Goal: Task Accomplishment & Management: Manage account settings

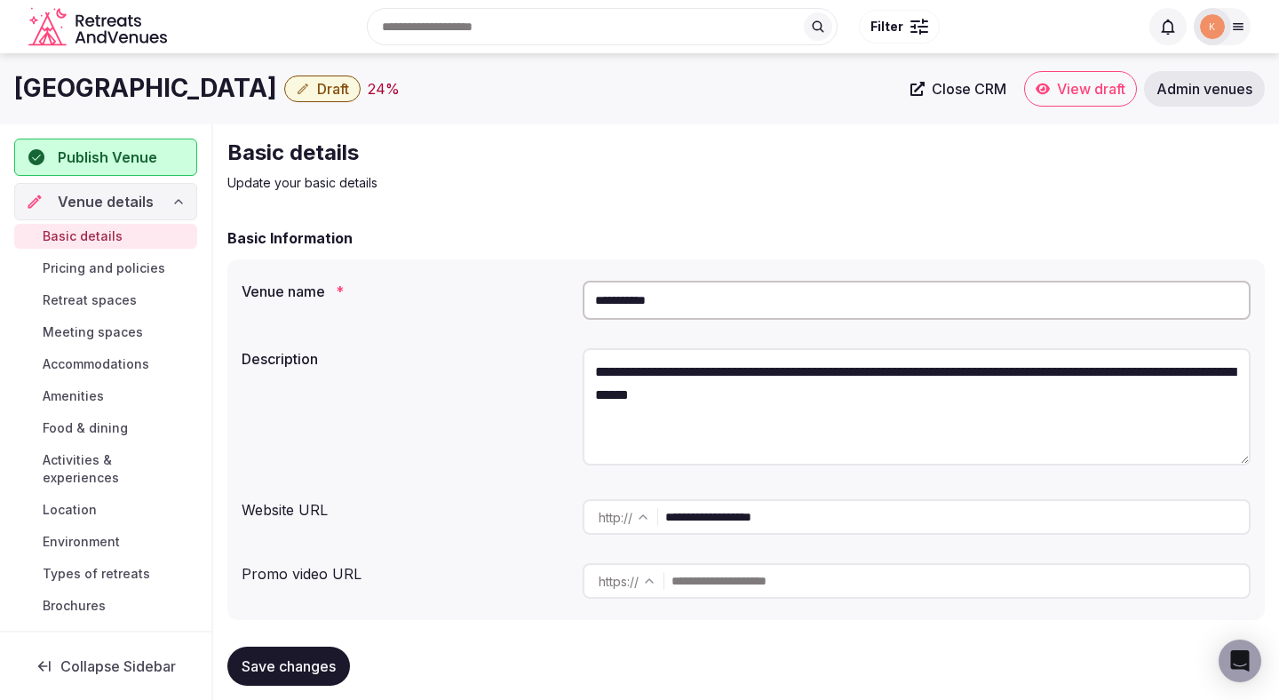
click at [693, 299] on input "**********" at bounding box center [917, 300] width 668 height 39
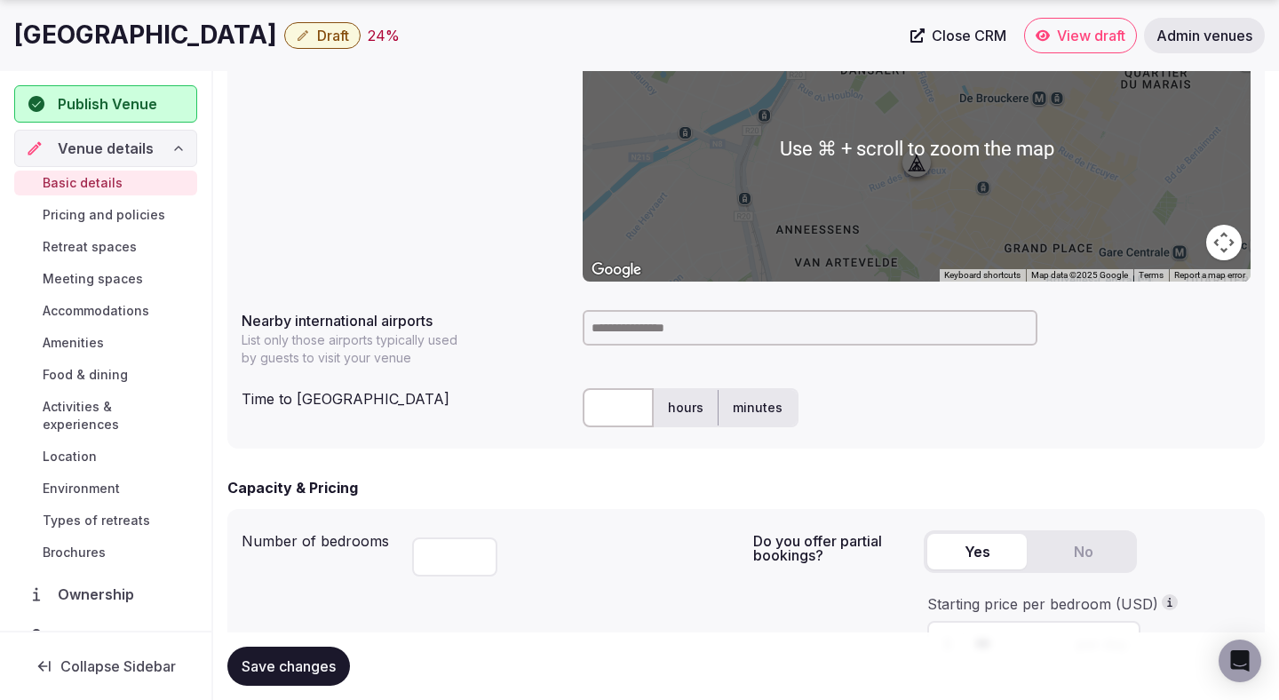
scroll to position [753, 0]
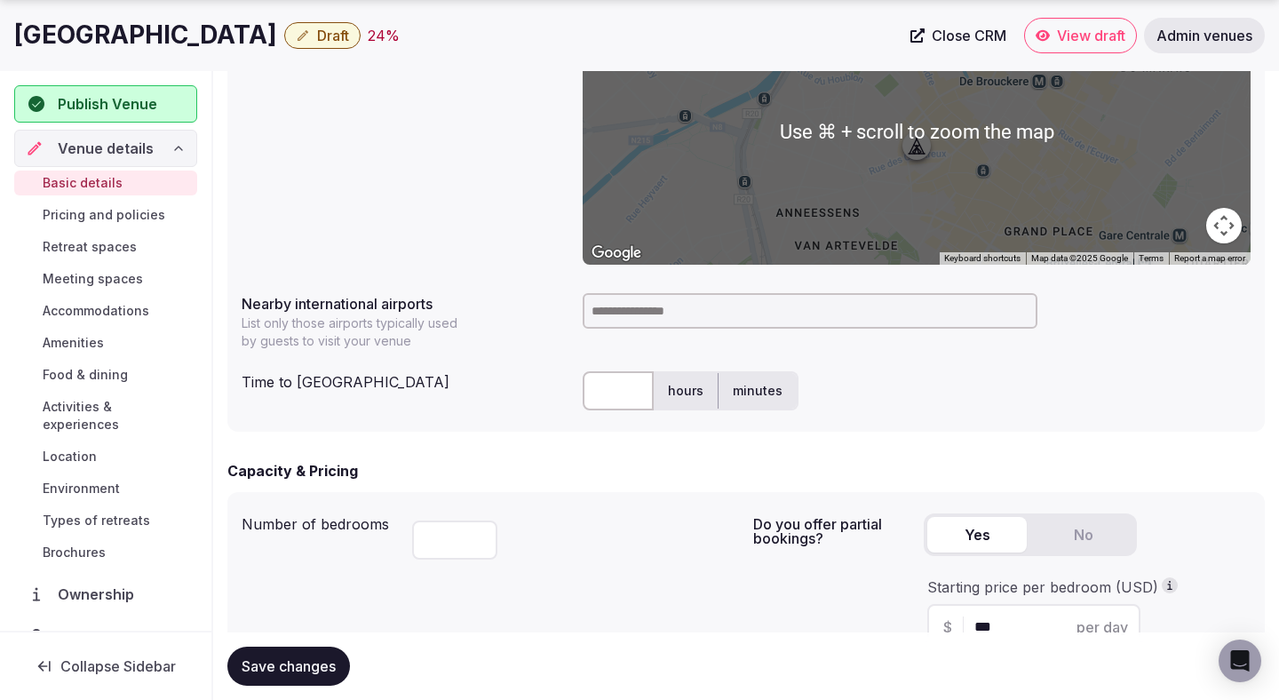
click at [665, 315] on input at bounding box center [810, 311] width 455 height 36
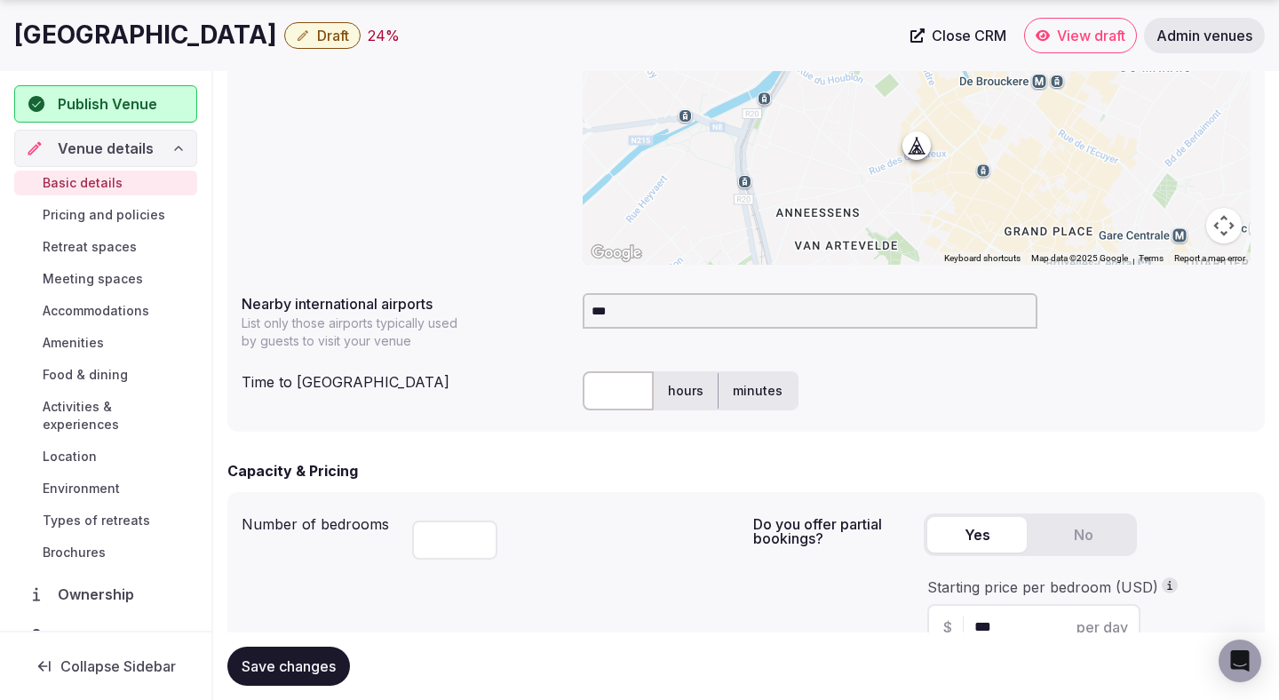
type input "****"
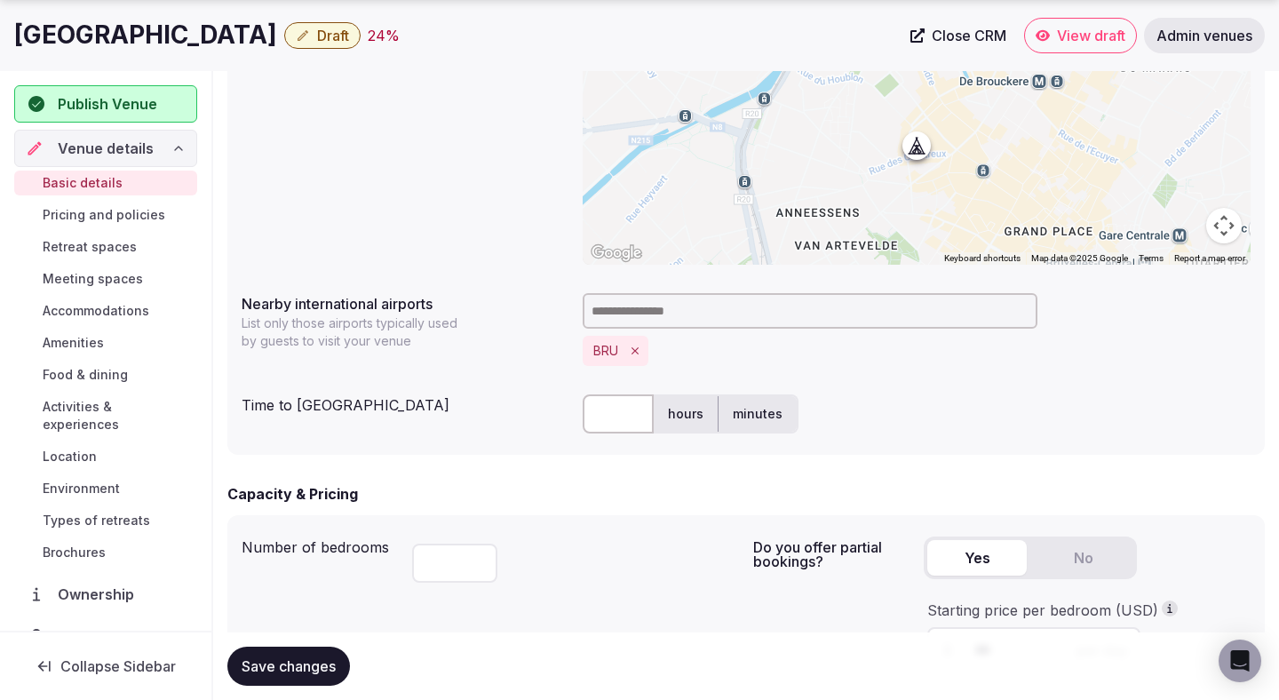
click at [625, 417] on input "text" at bounding box center [618, 413] width 71 height 39
type input "**"
click at [574, 484] on div "Capacity & Pricing" at bounding box center [746, 493] width 1038 height 21
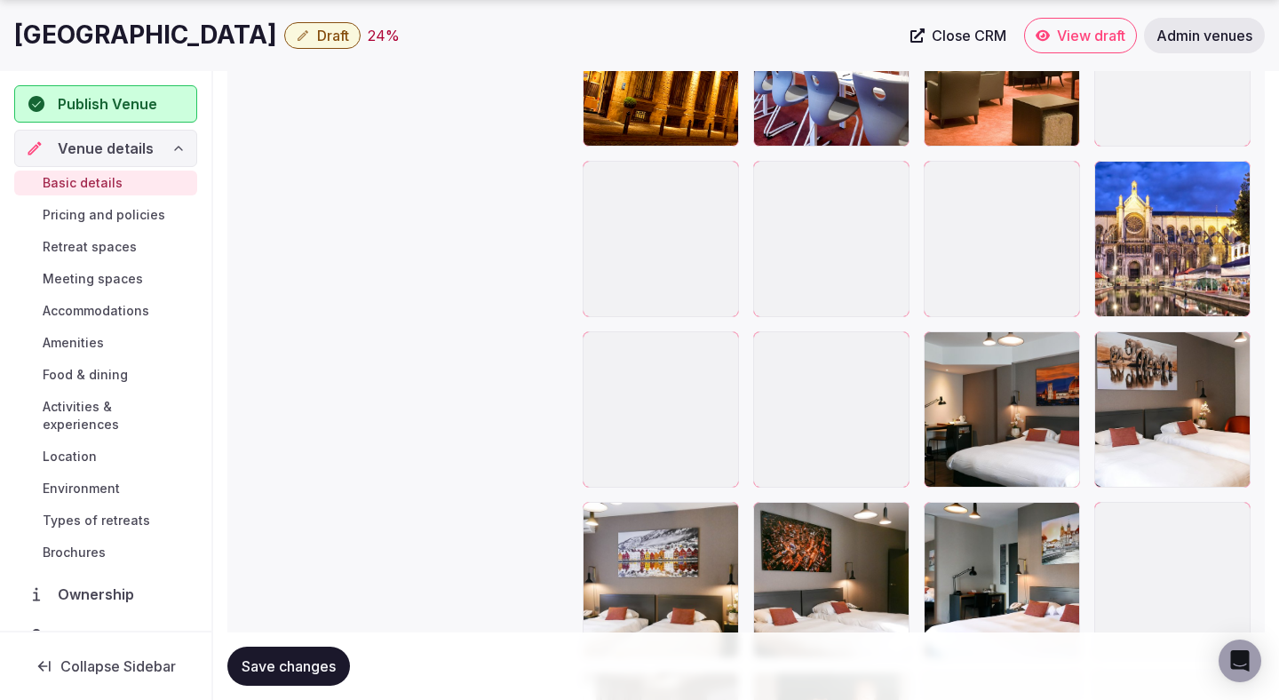
scroll to position [2309, 0]
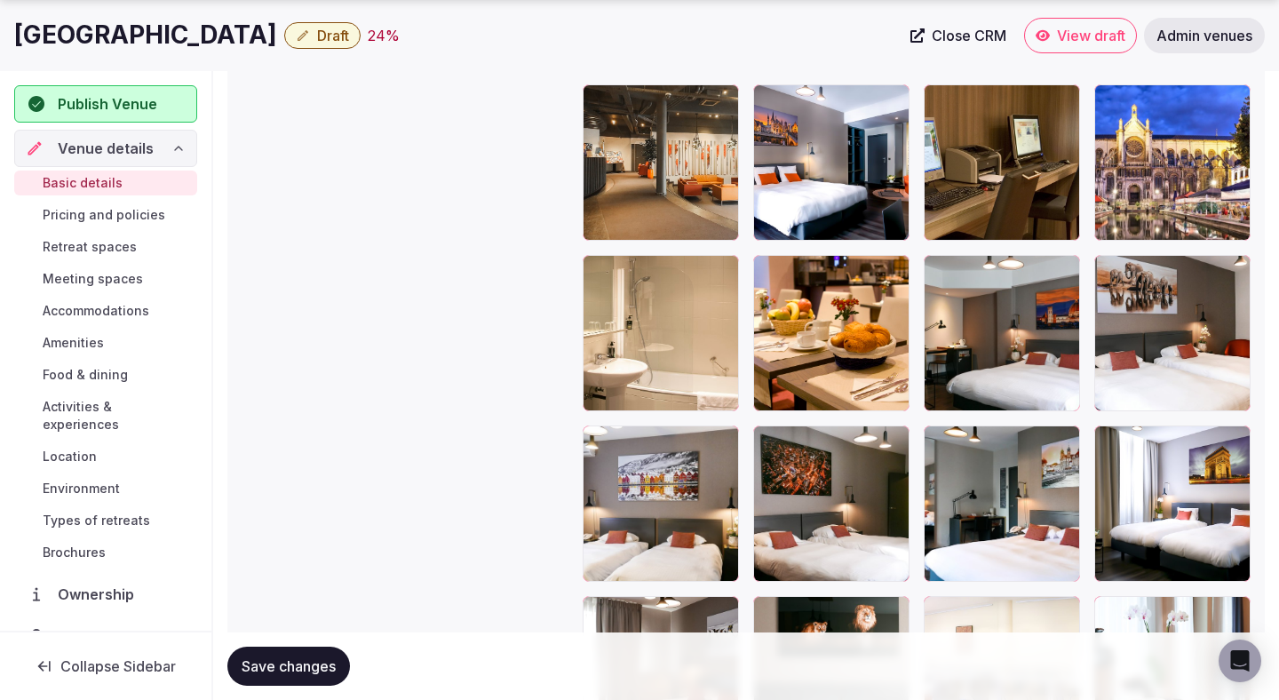
click at [307, 669] on span "Save changes" at bounding box center [289, 666] width 94 height 18
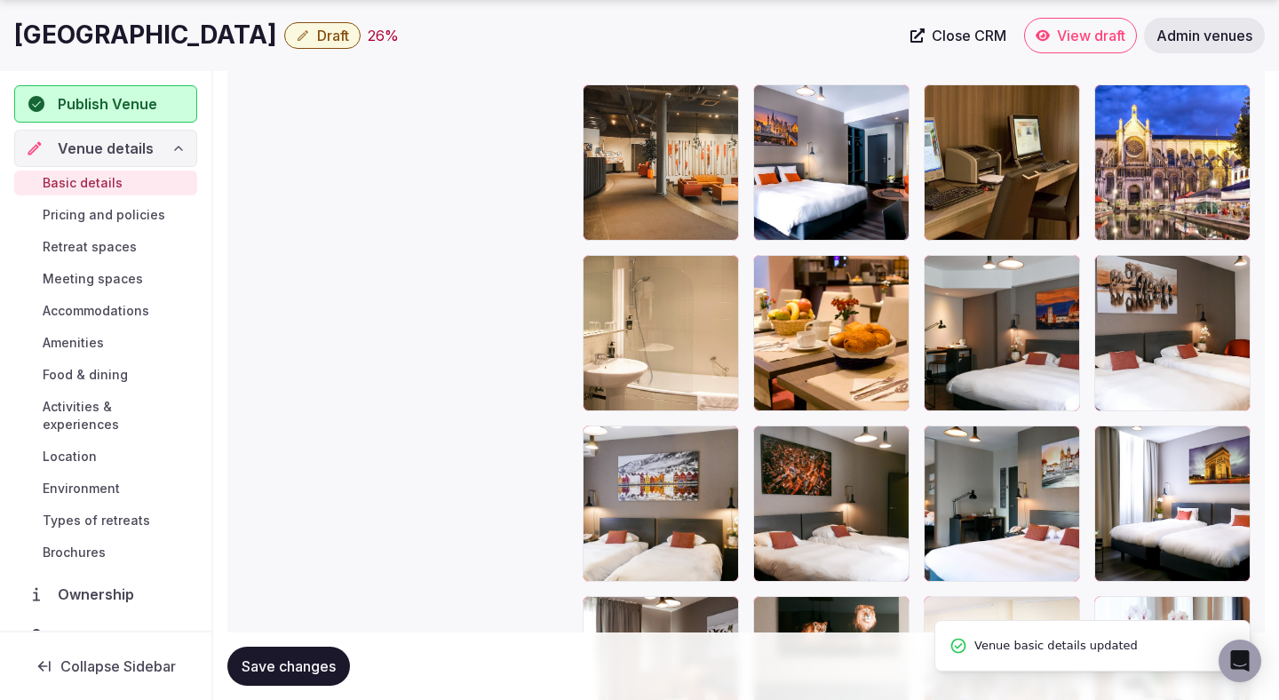
click at [307, 669] on span "Save changes" at bounding box center [289, 666] width 94 height 18
click at [317, 40] on span "Draft" at bounding box center [333, 36] width 32 height 18
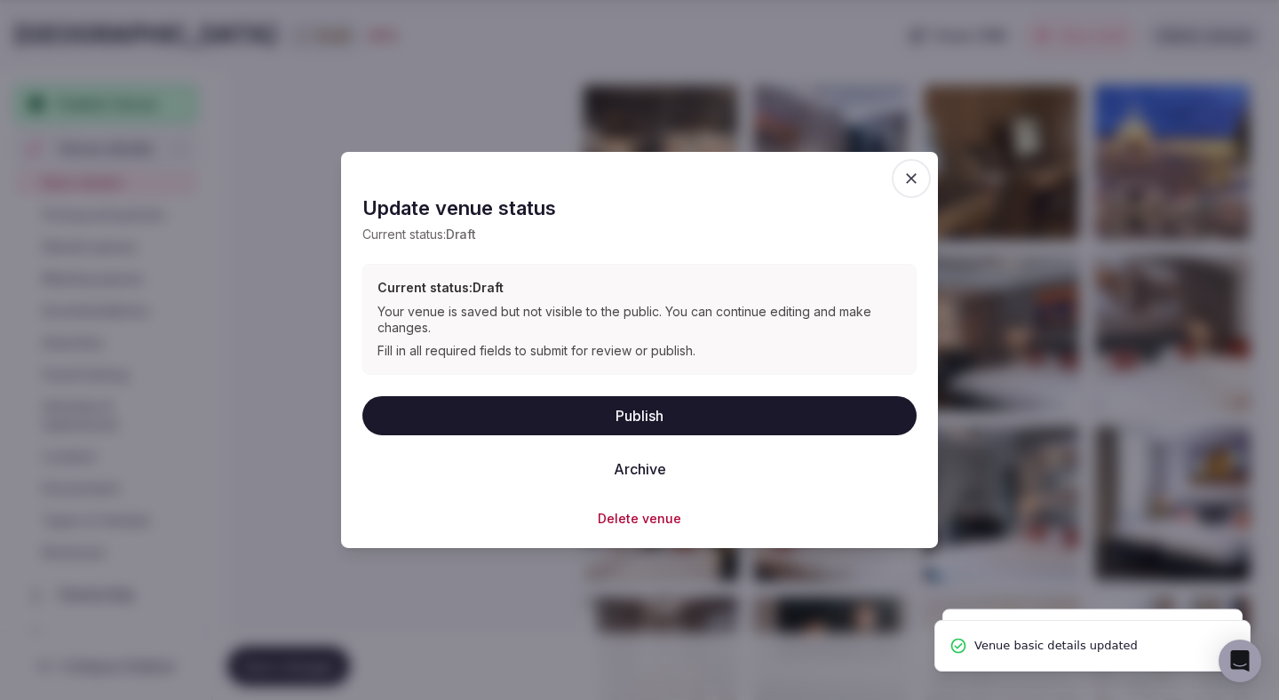
click at [455, 402] on button "Publish" at bounding box center [639, 414] width 554 height 39
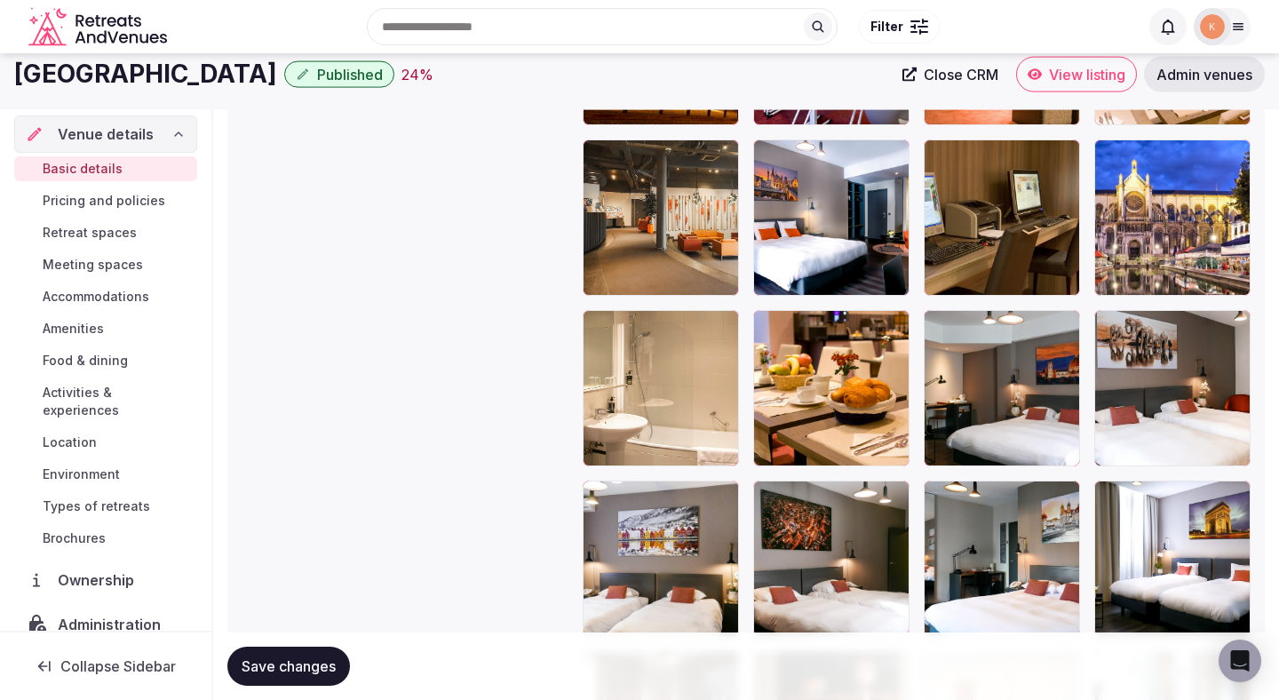
scroll to position [0, 0]
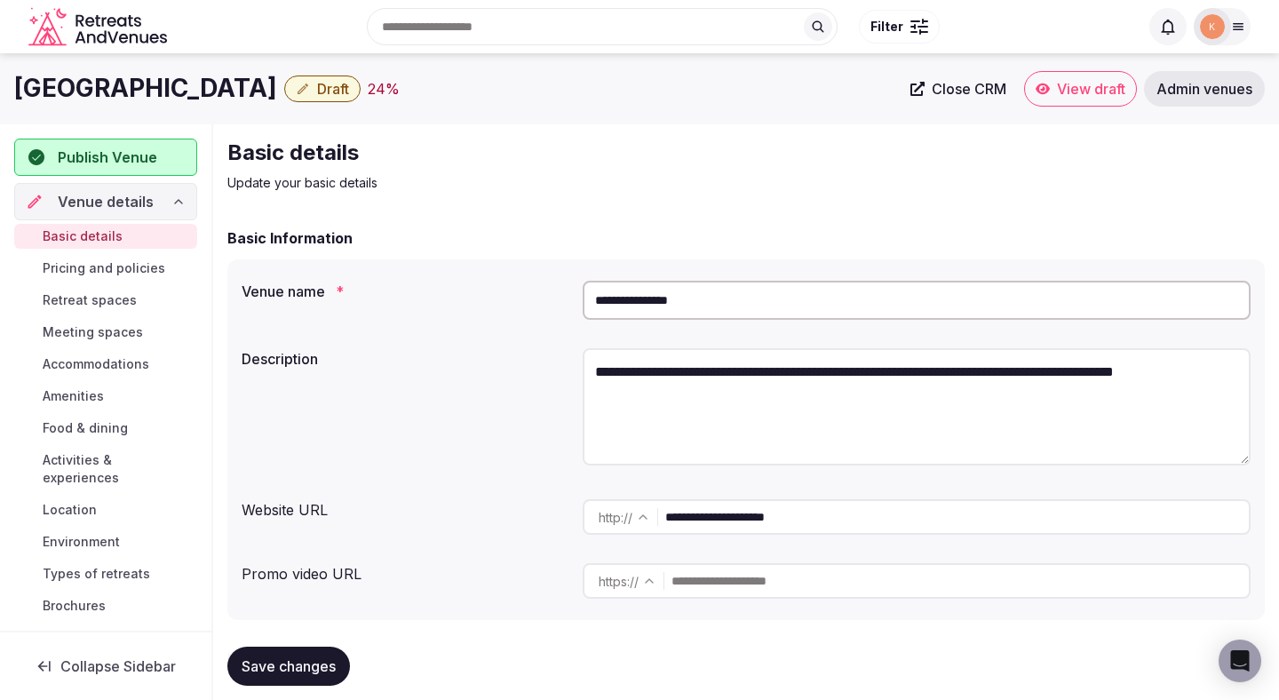
click at [686, 306] on input "**********" at bounding box center [917, 300] width 668 height 39
click at [687, 297] on input "**********" at bounding box center [917, 300] width 668 height 39
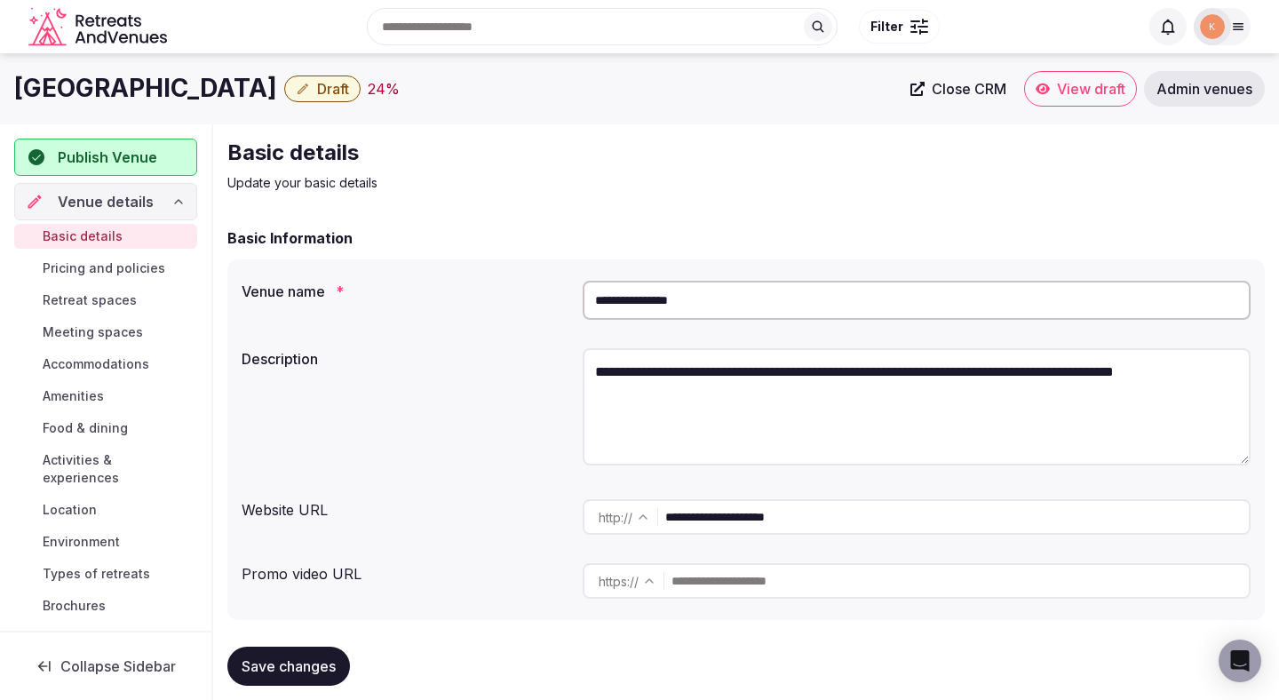
click at [687, 297] on input "**********" at bounding box center [917, 300] width 668 height 39
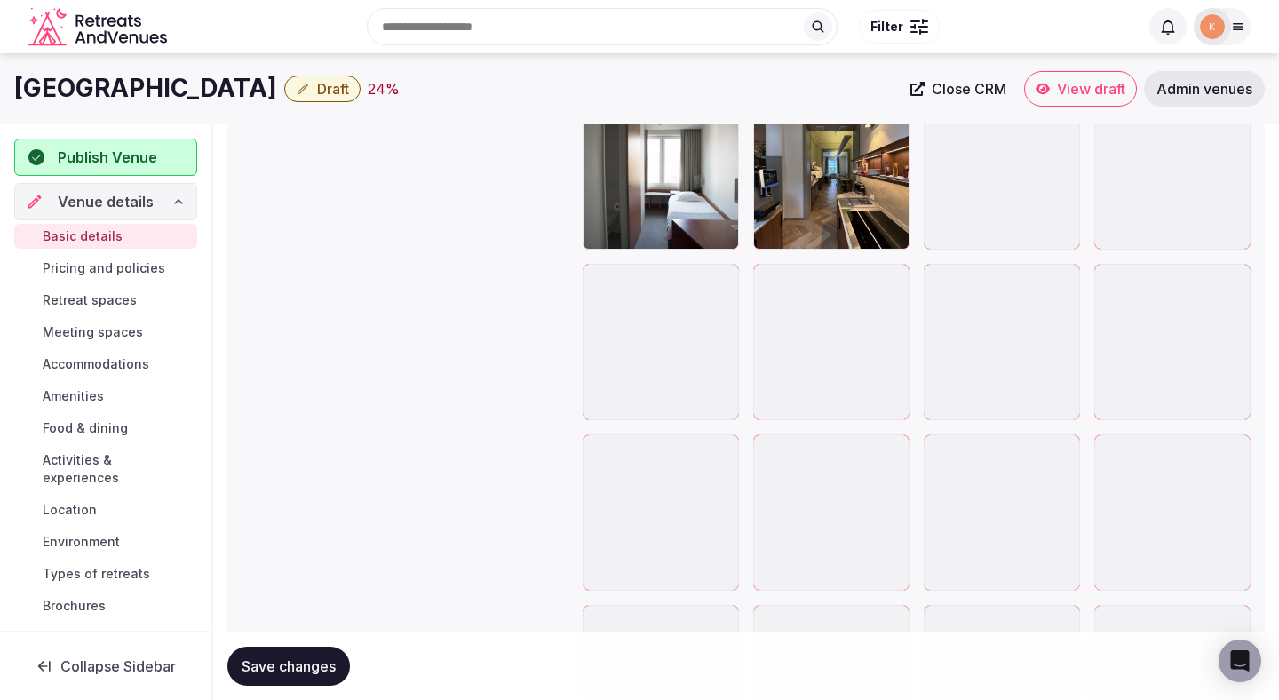
scroll to position [2746, 0]
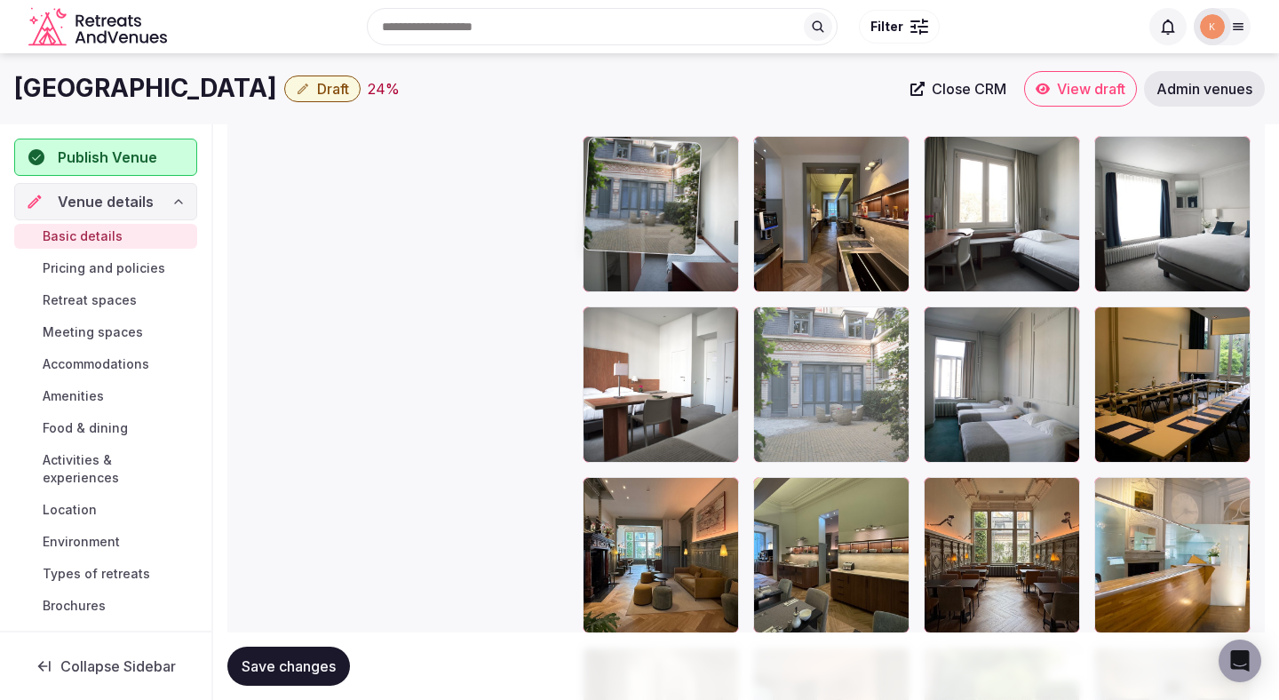
drag, startPoint x: 833, startPoint y: 410, endPoint x: 673, endPoint y: 238, distance: 235.7
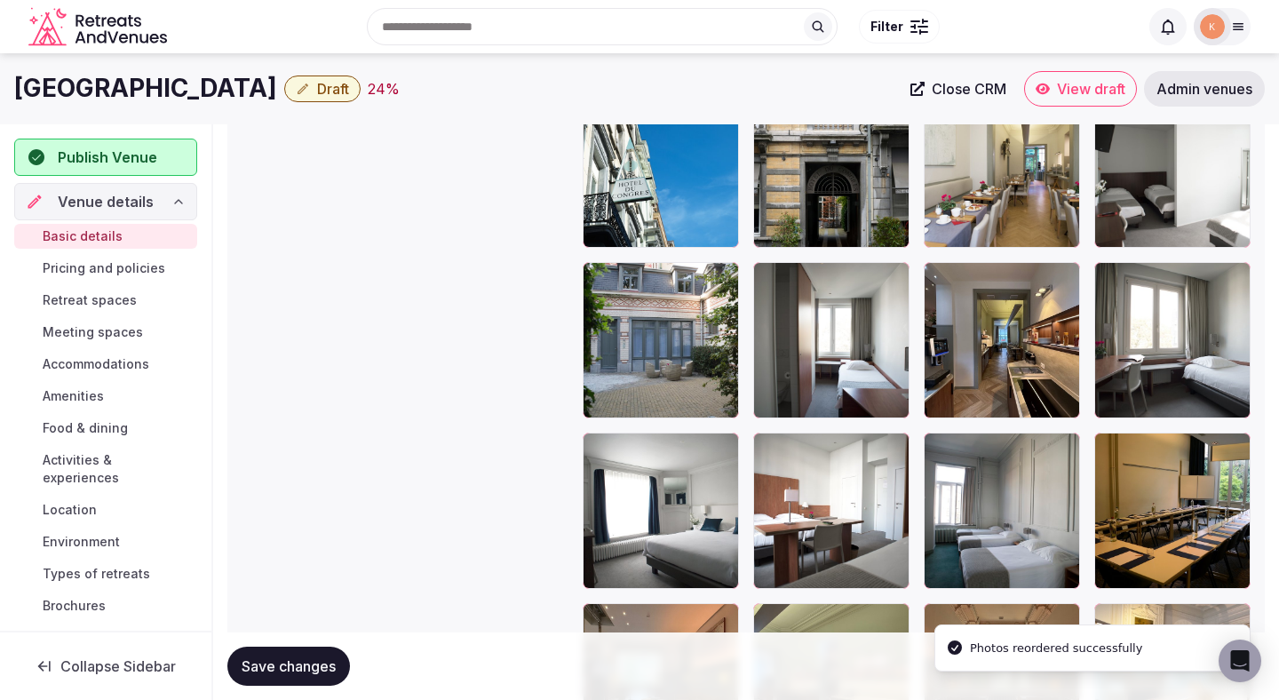
scroll to position [2598, 0]
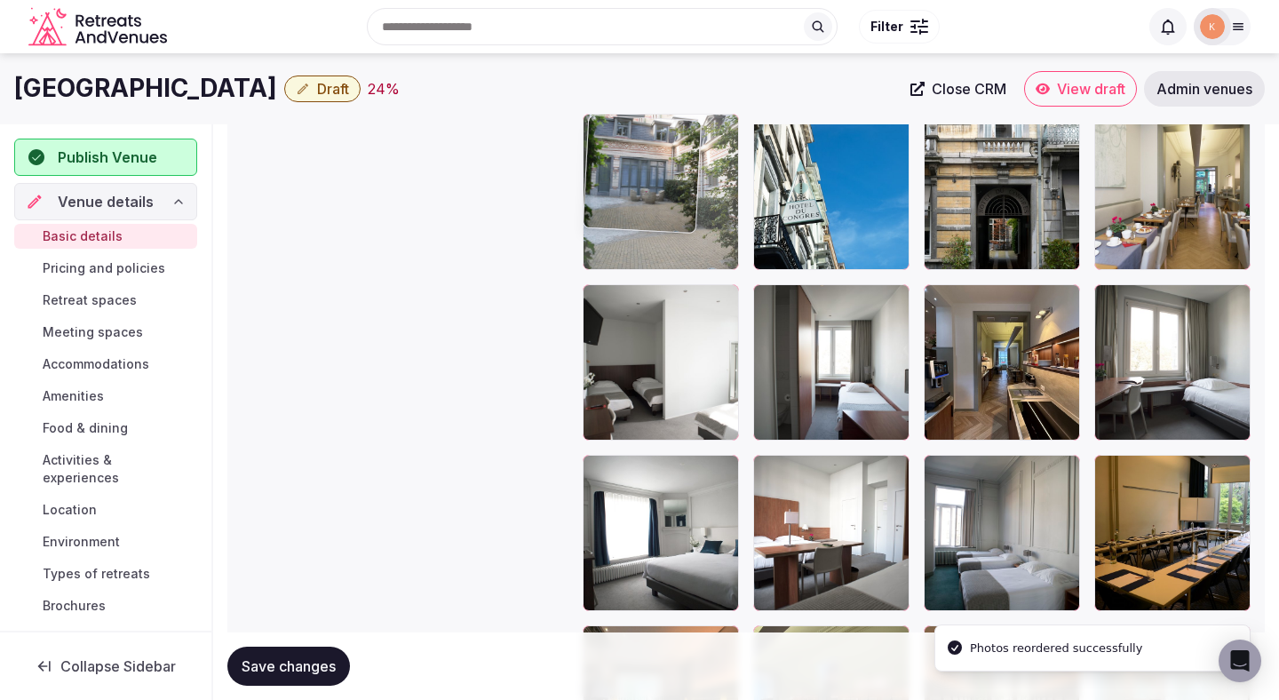
drag, startPoint x: 656, startPoint y: 357, endPoint x: 654, endPoint y: 244, distance: 112.8
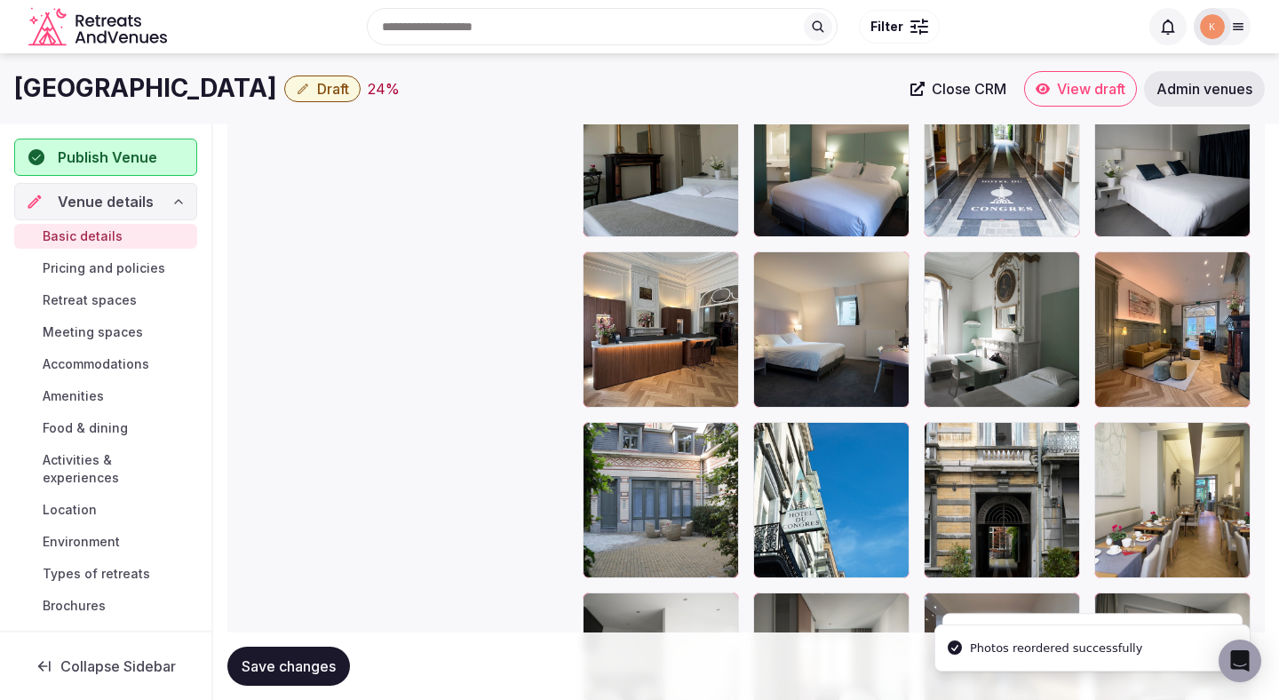
scroll to position [2248, 0]
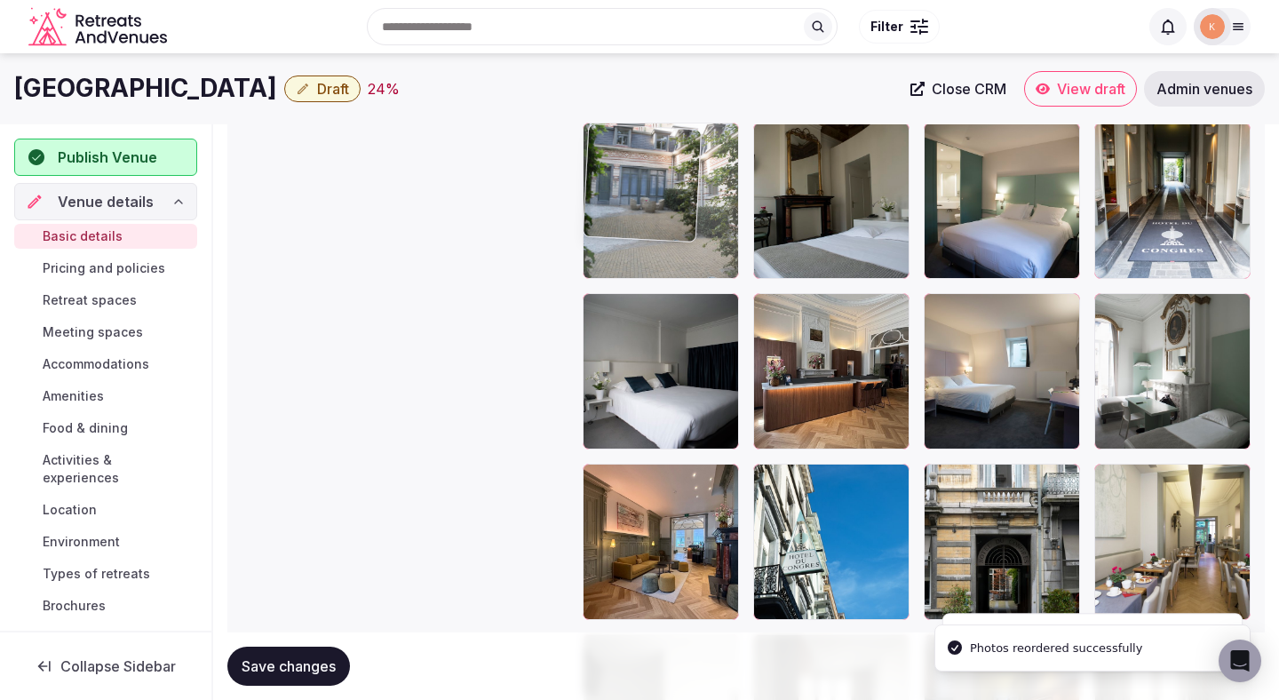
drag, startPoint x: 632, startPoint y: 506, endPoint x: 630, endPoint y: 247, distance: 258.6
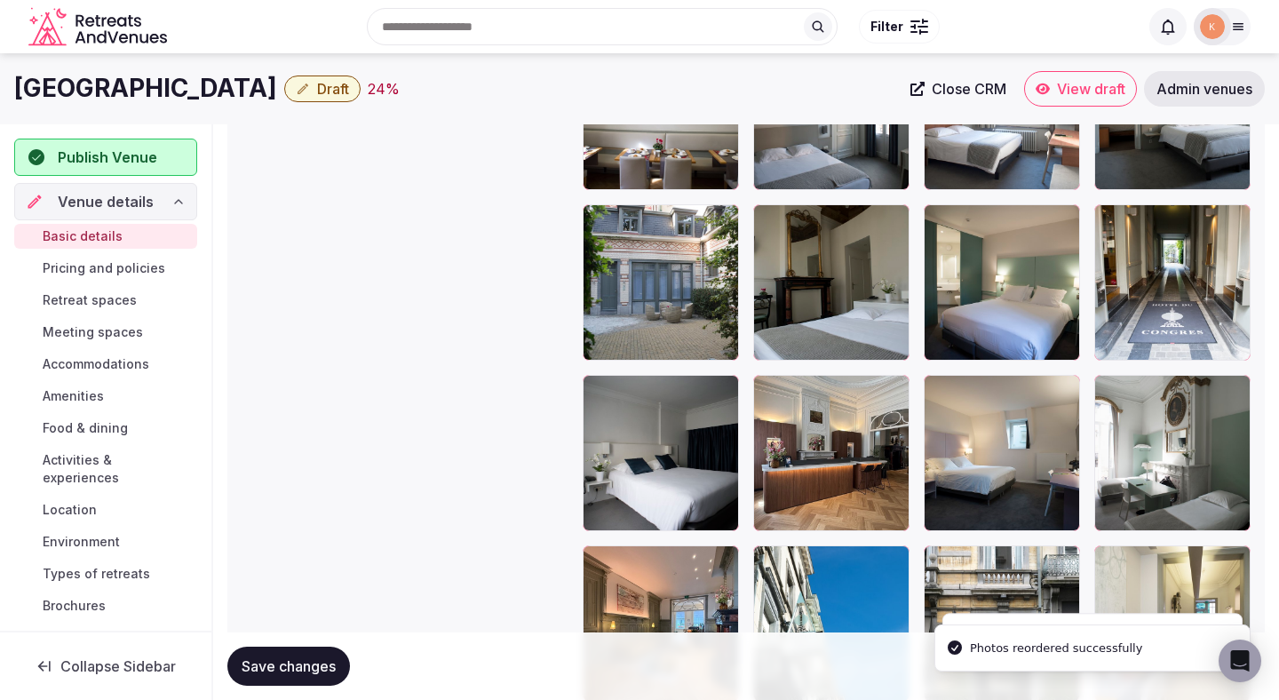
scroll to position [2157, 0]
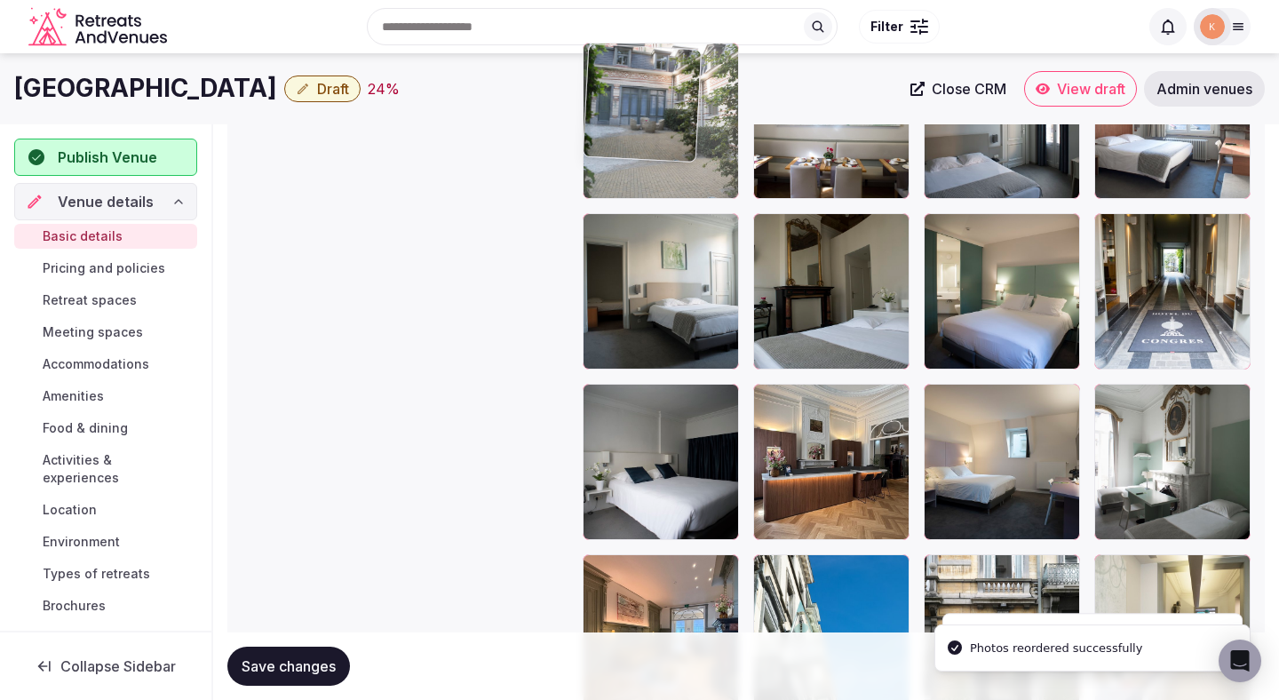
drag, startPoint x: 631, startPoint y: 279, endPoint x: 632, endPoint y: 199, distance: 80.0
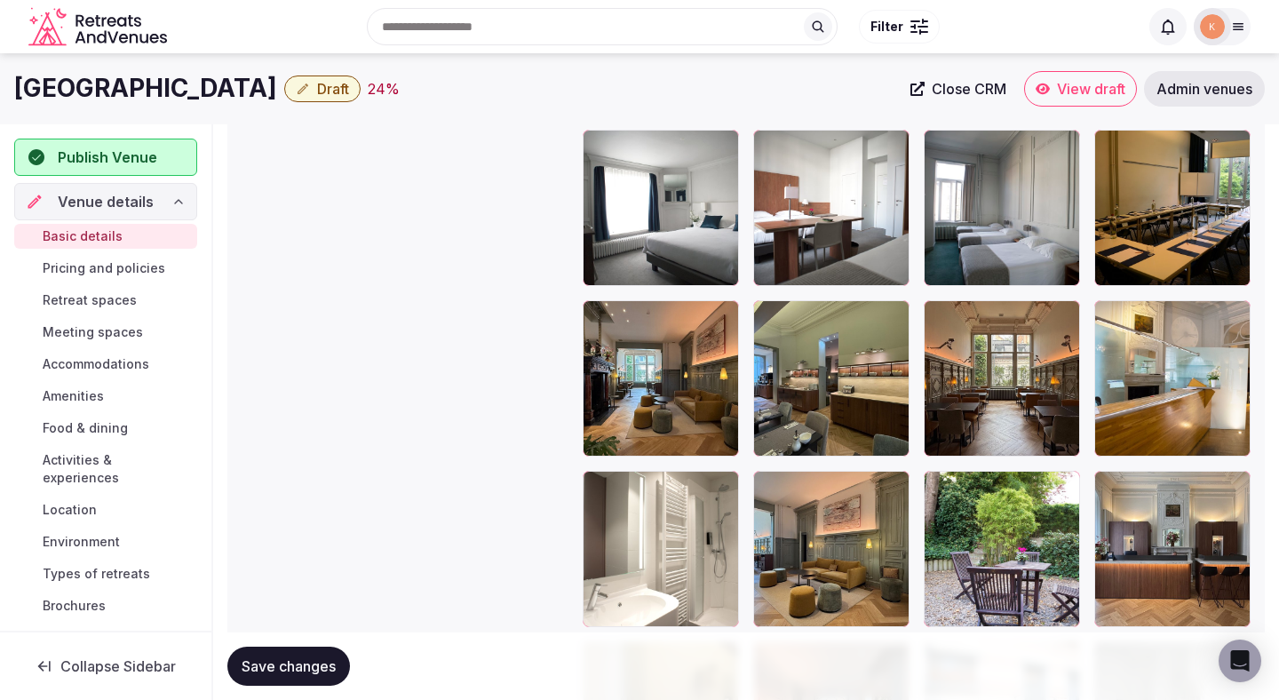
scroll to position [2921, 0]
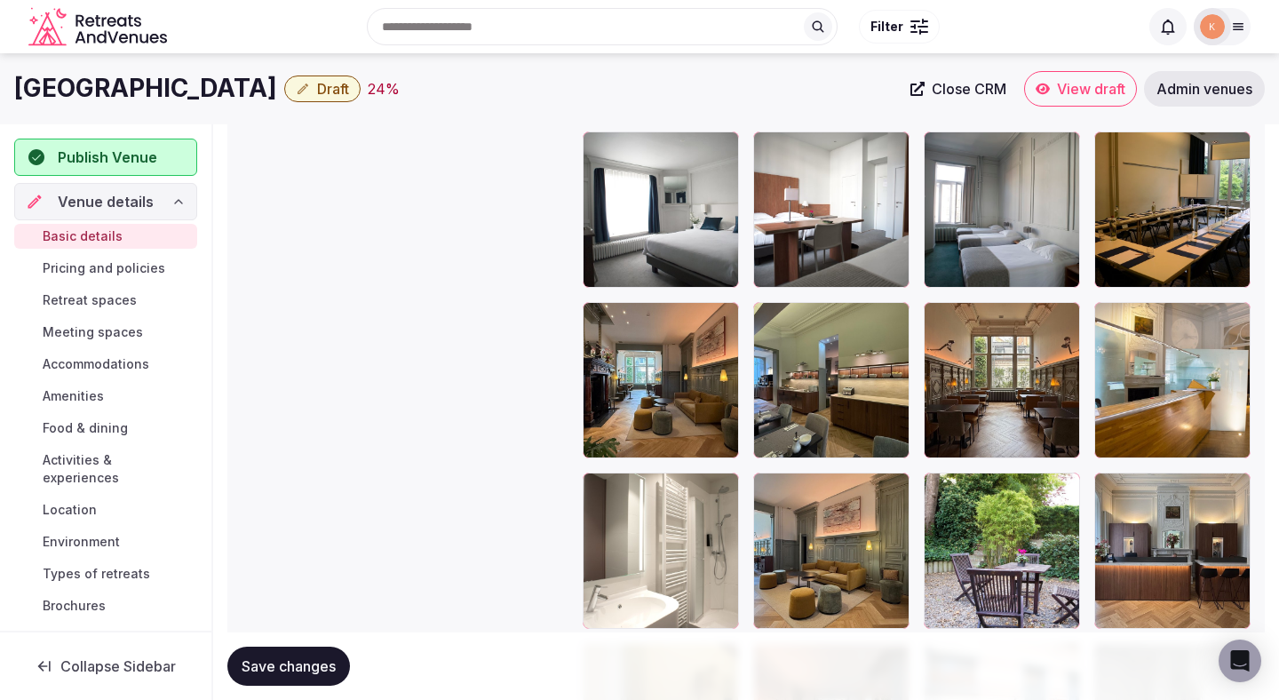
click at [976, 423] on div at bounding box center [1002, 380] width 156 height 156
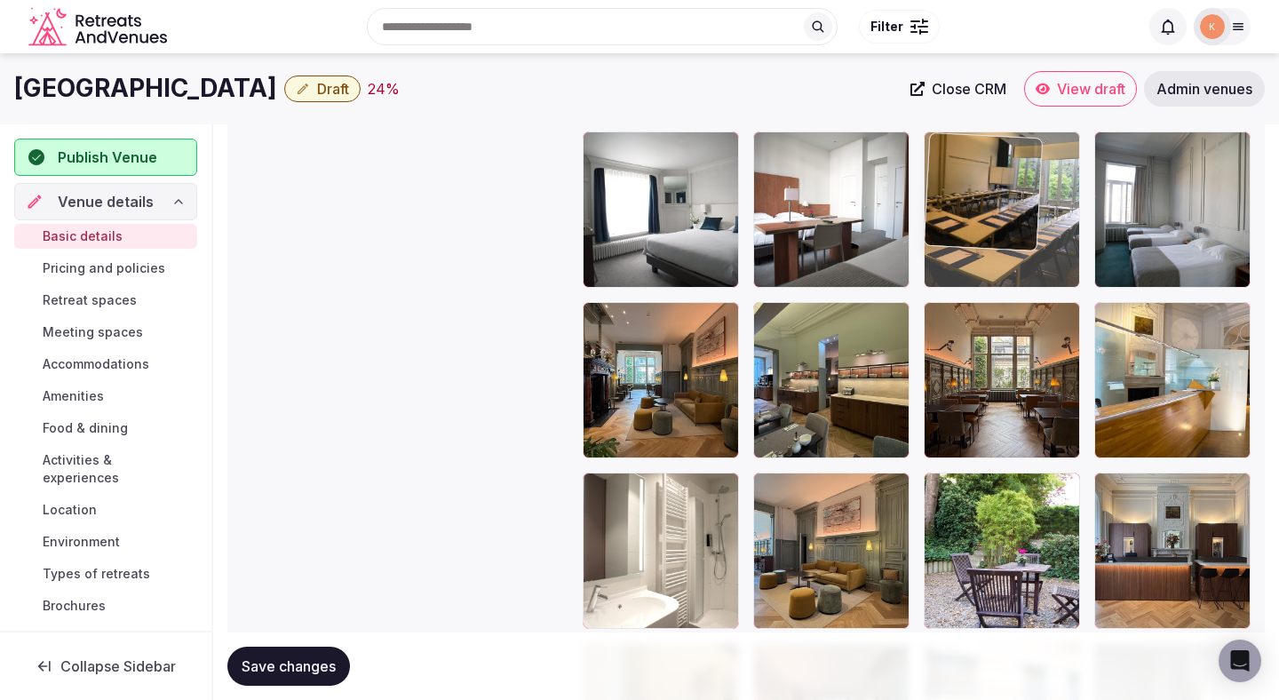
drag, startPoint x: 1143, startPoint y: 256, endPoint x: 918, endPoint y: 258, distance: 225.7
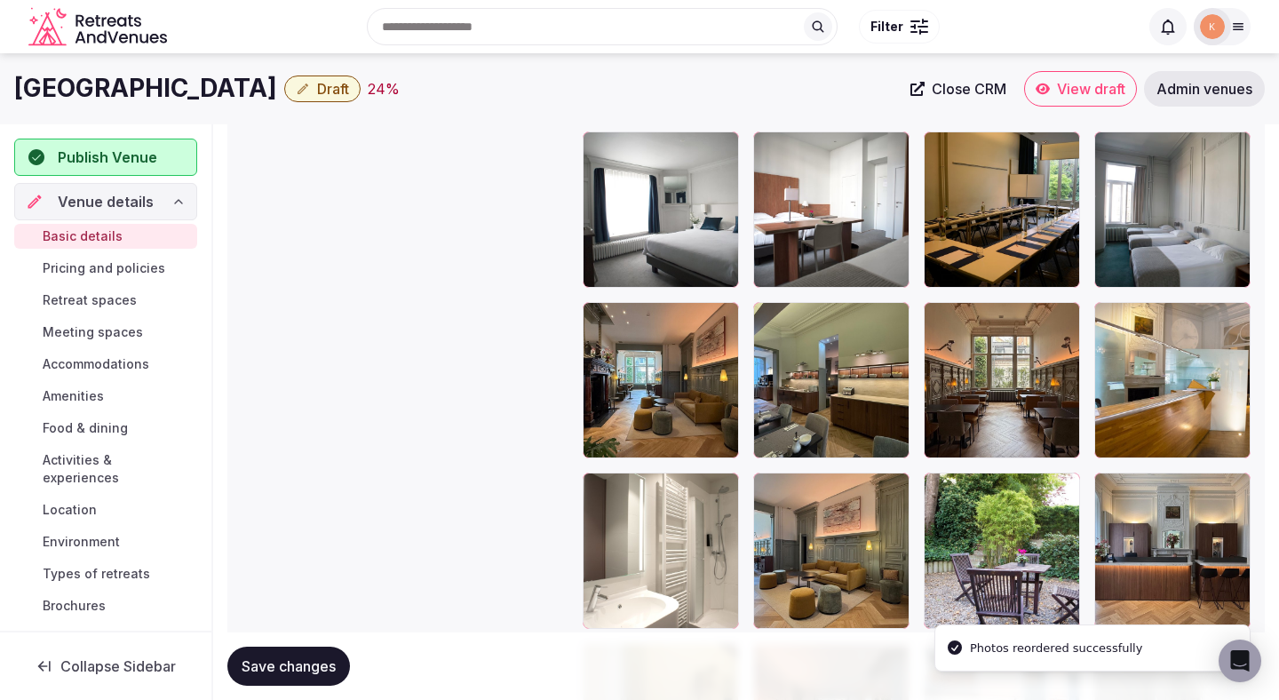
scroll to position [2651, 0]
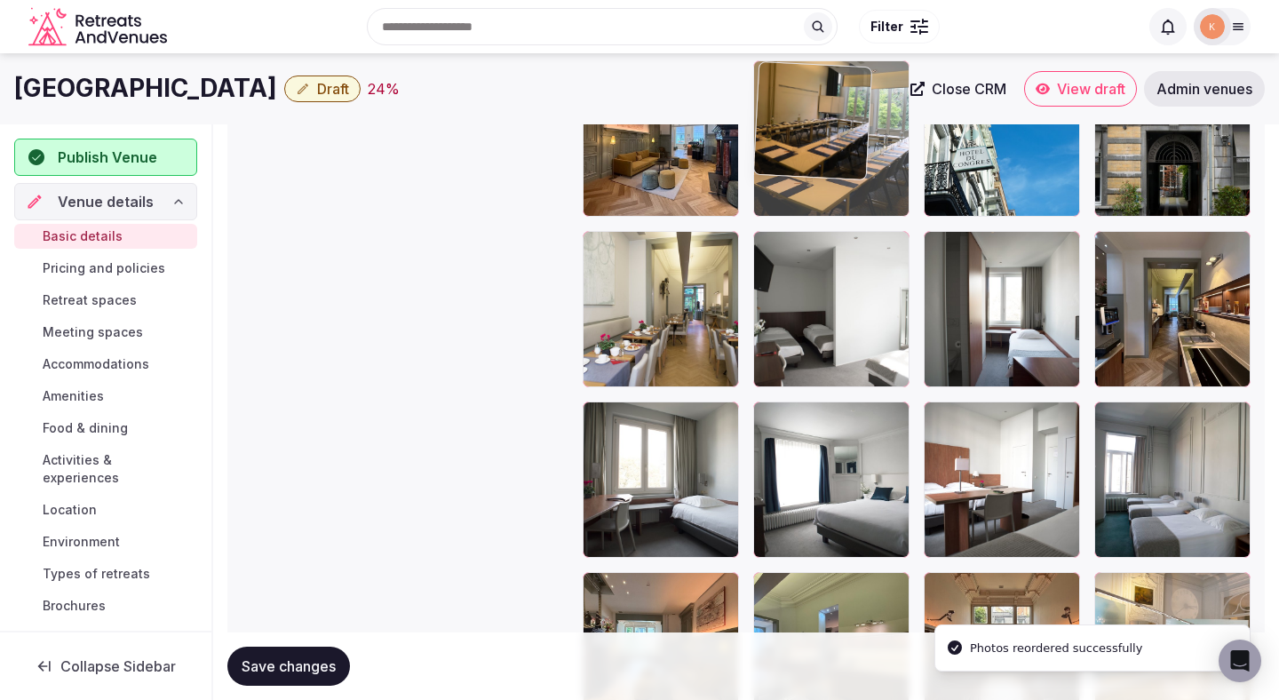
drag, startPoint x: 984, startPoint y: 456, endPoint x: 814, endPoint y: 210, distance: 299.4
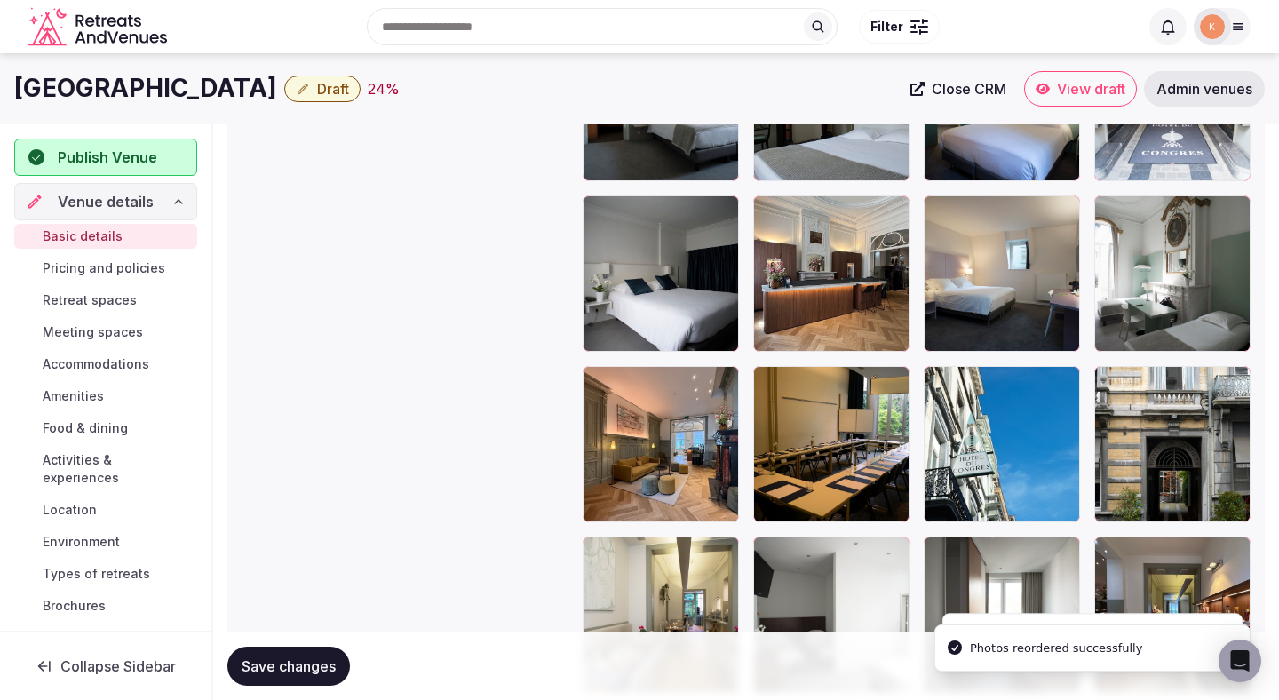
scroll to position [2313, 0]
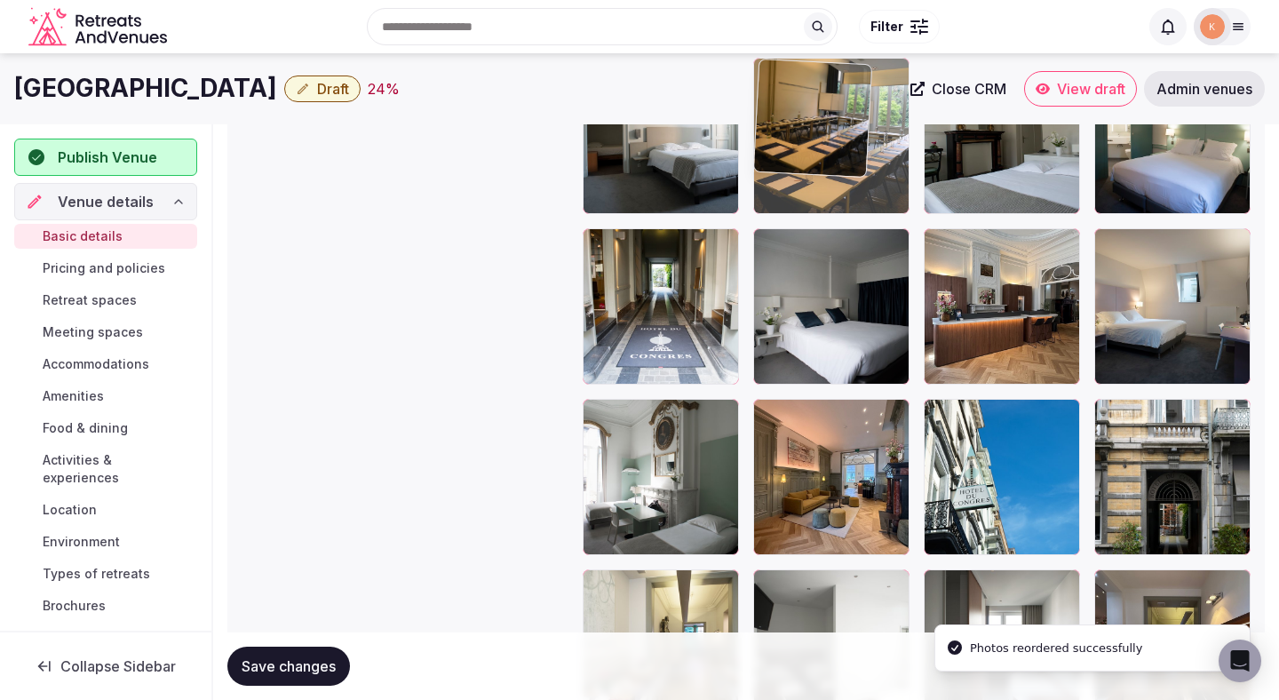
drag, startPoint x: 801, startPoint y: 493, endPoint x: 798, endPoint y: 182, distance: 311.0
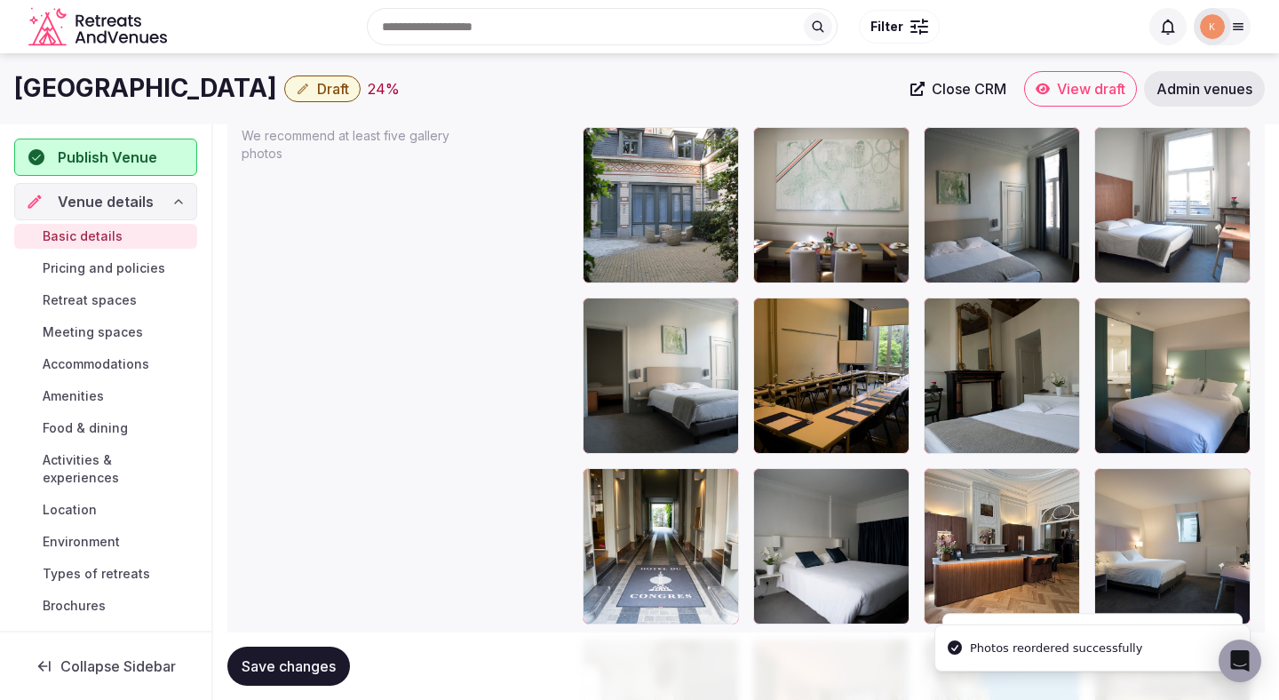
scroll to position [2062, 0]
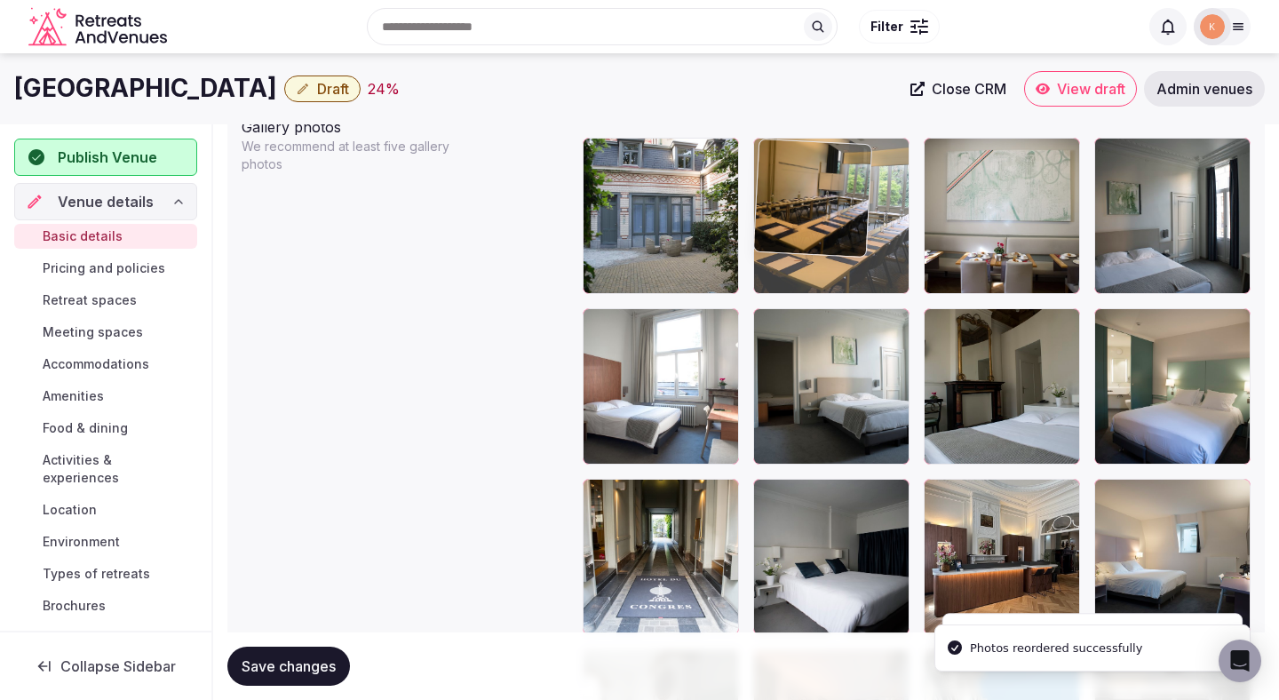
drag, startPoint x: 800, startPoint y: 396, endPoint x: 796, endPoint y: 224, distance: 172.4
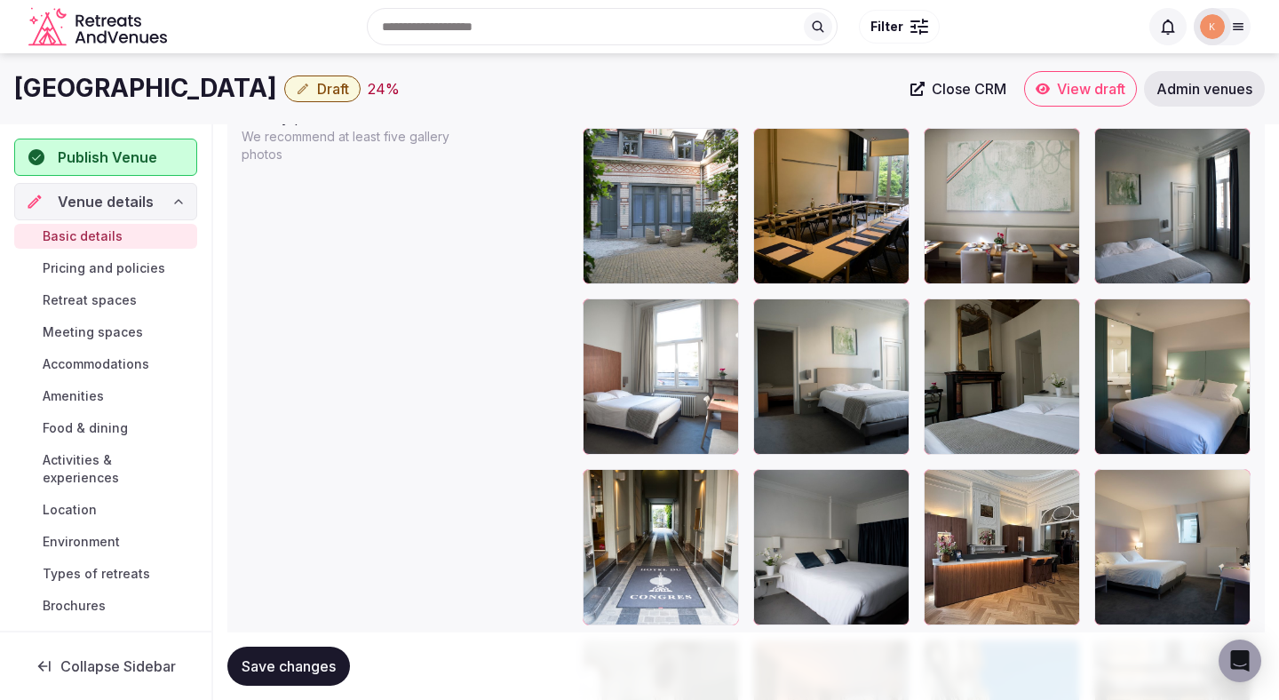
scroll to position [2055, 0]
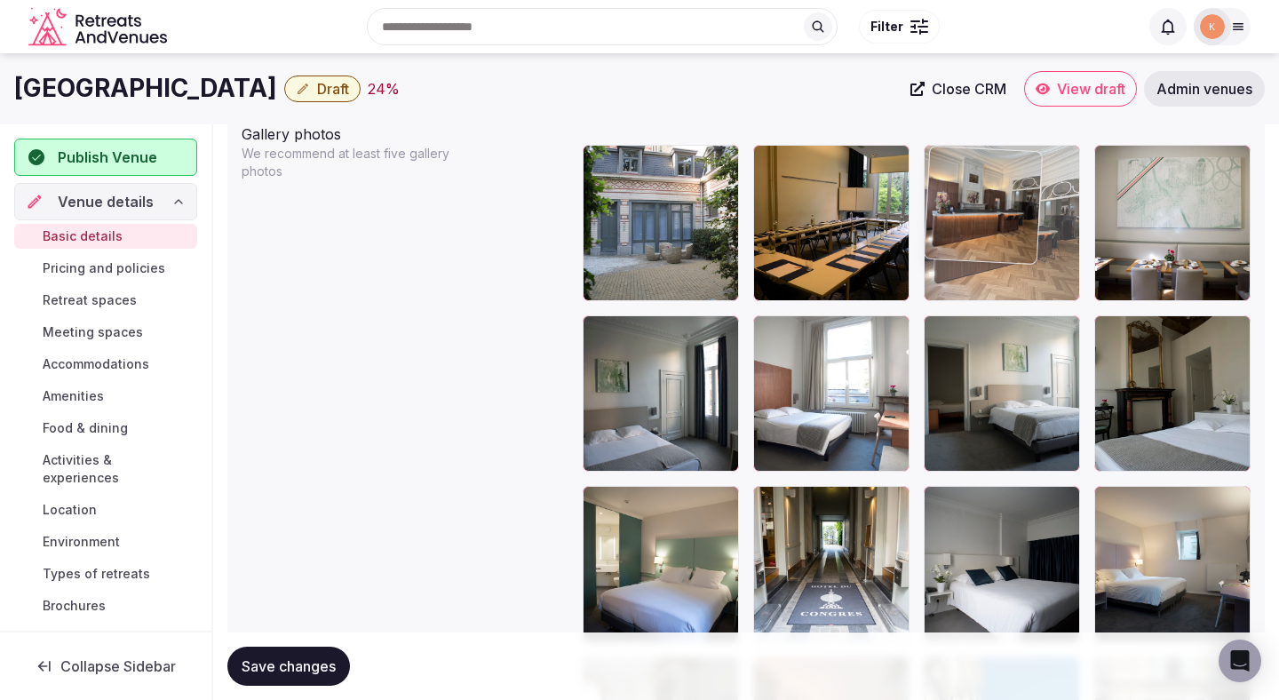
drag, startPoint x: 1004, startPoint y: 564, endPoint x: 992, endPoint y: 262, distance: 302.3
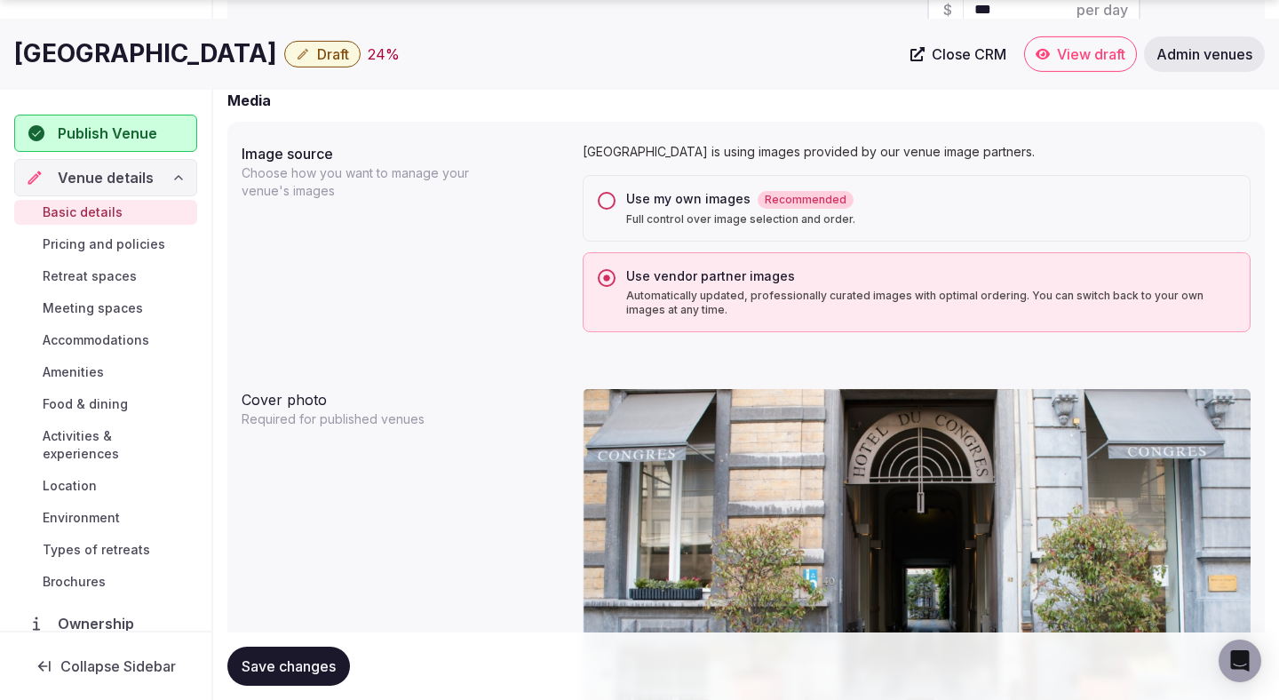
scroll to position [1378, 0]
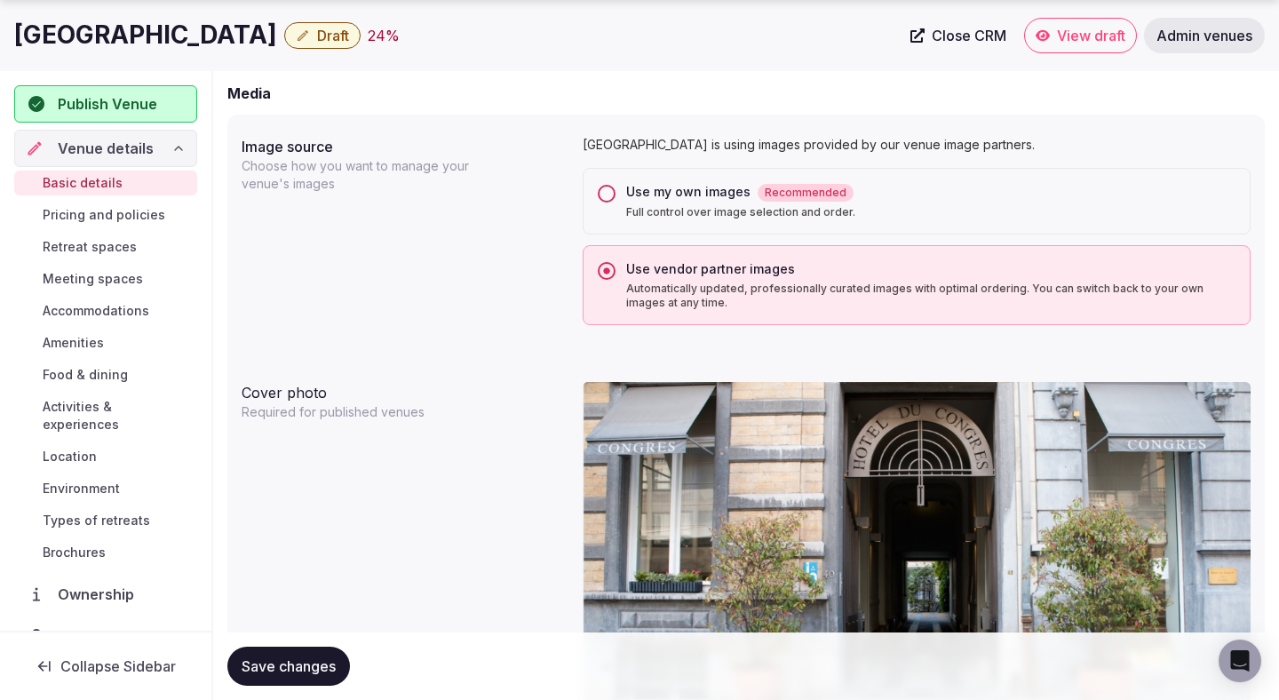
click at [987, 208] on p "Full control over image selection and order." at bounding box center [930, 212] width 609 height 14
click at [616, 203] on button "Use my own images Recommended Full control over image selection and order." at bounding box center [607, 194] width 18 height 18
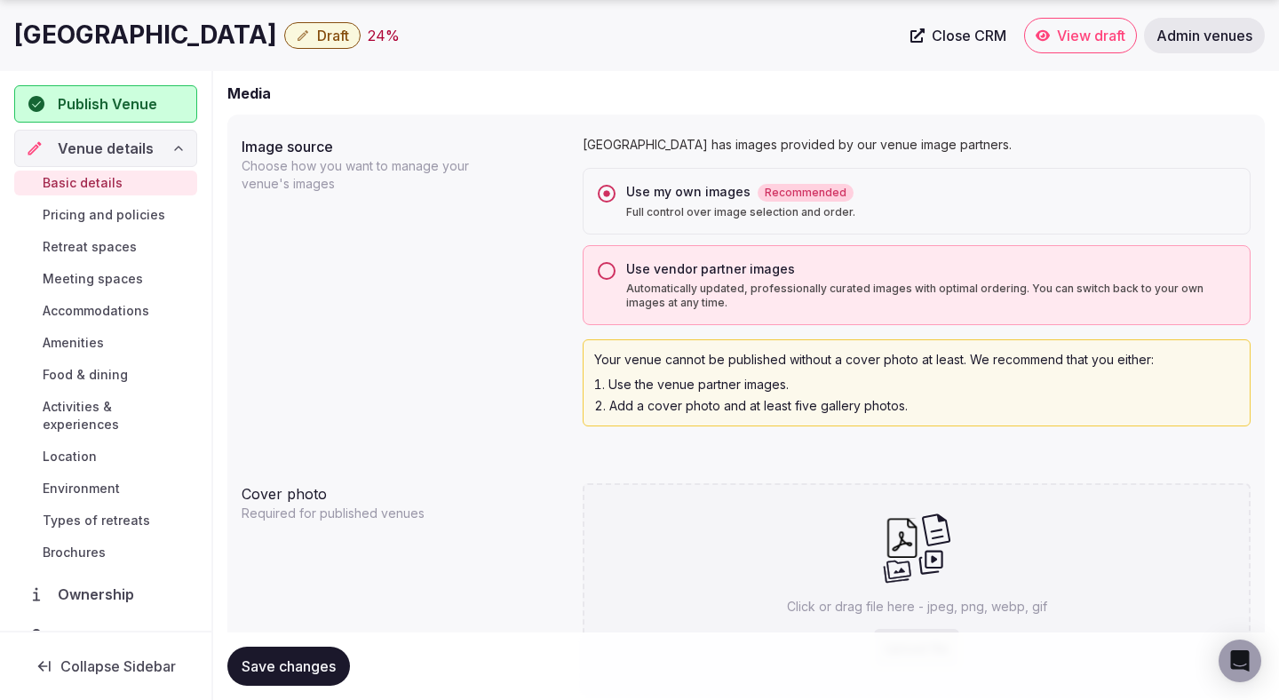
click at [313, 678] on button "Save changes" at bounding box center [288, 666] width 123 height 39
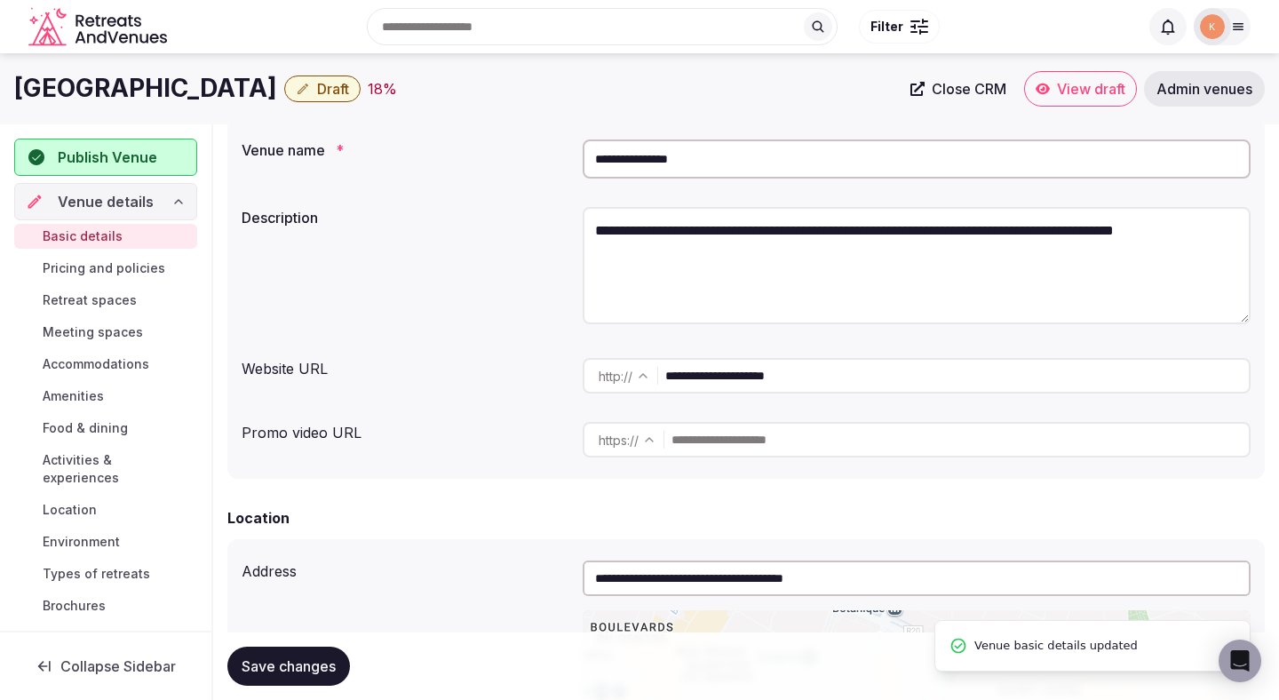
scroll to position [0, 0]
